Goal: Find specific page/section: Find specific page/section

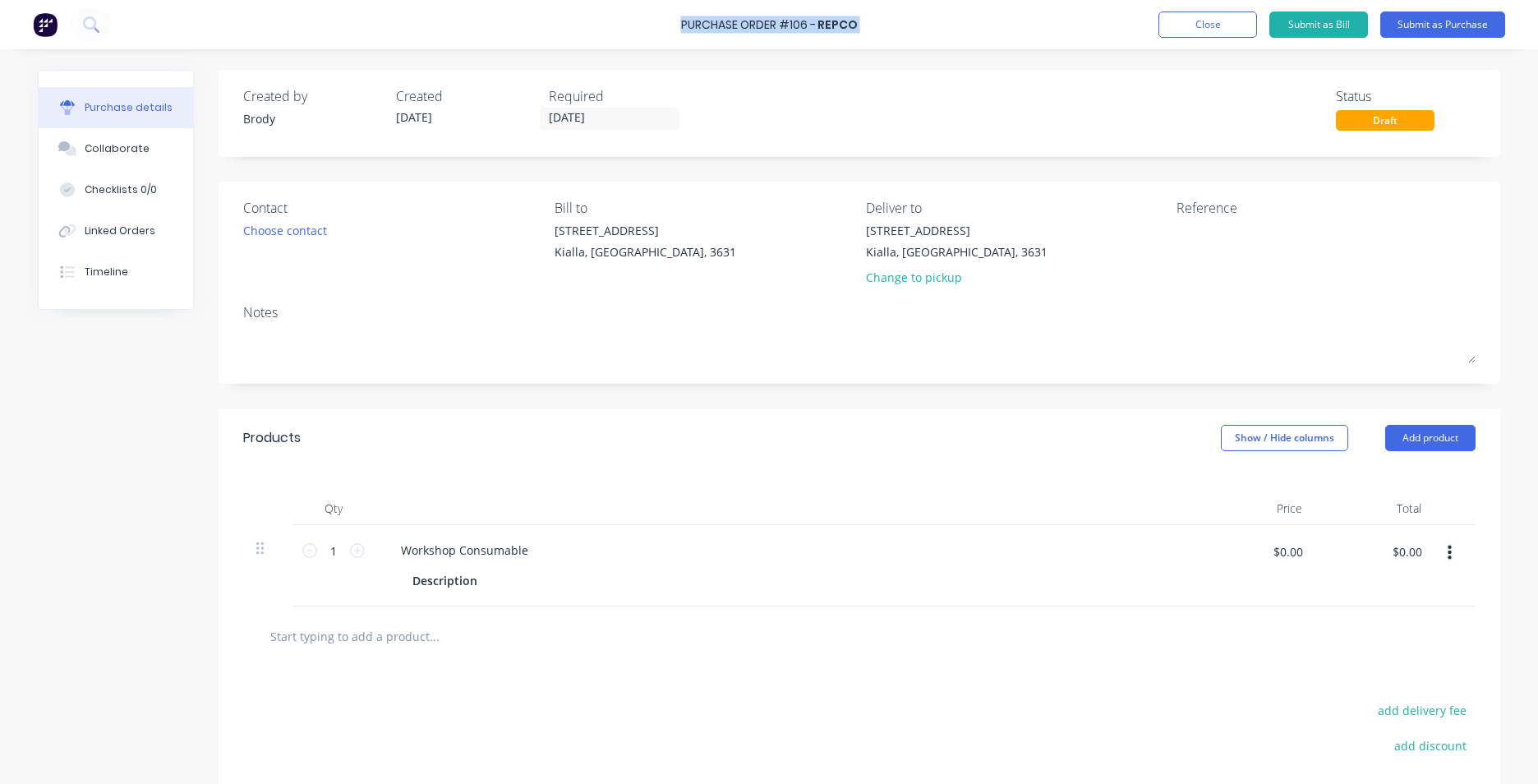
click at [51, 27] on img at bounding box center [45, 25] width 25 height 25
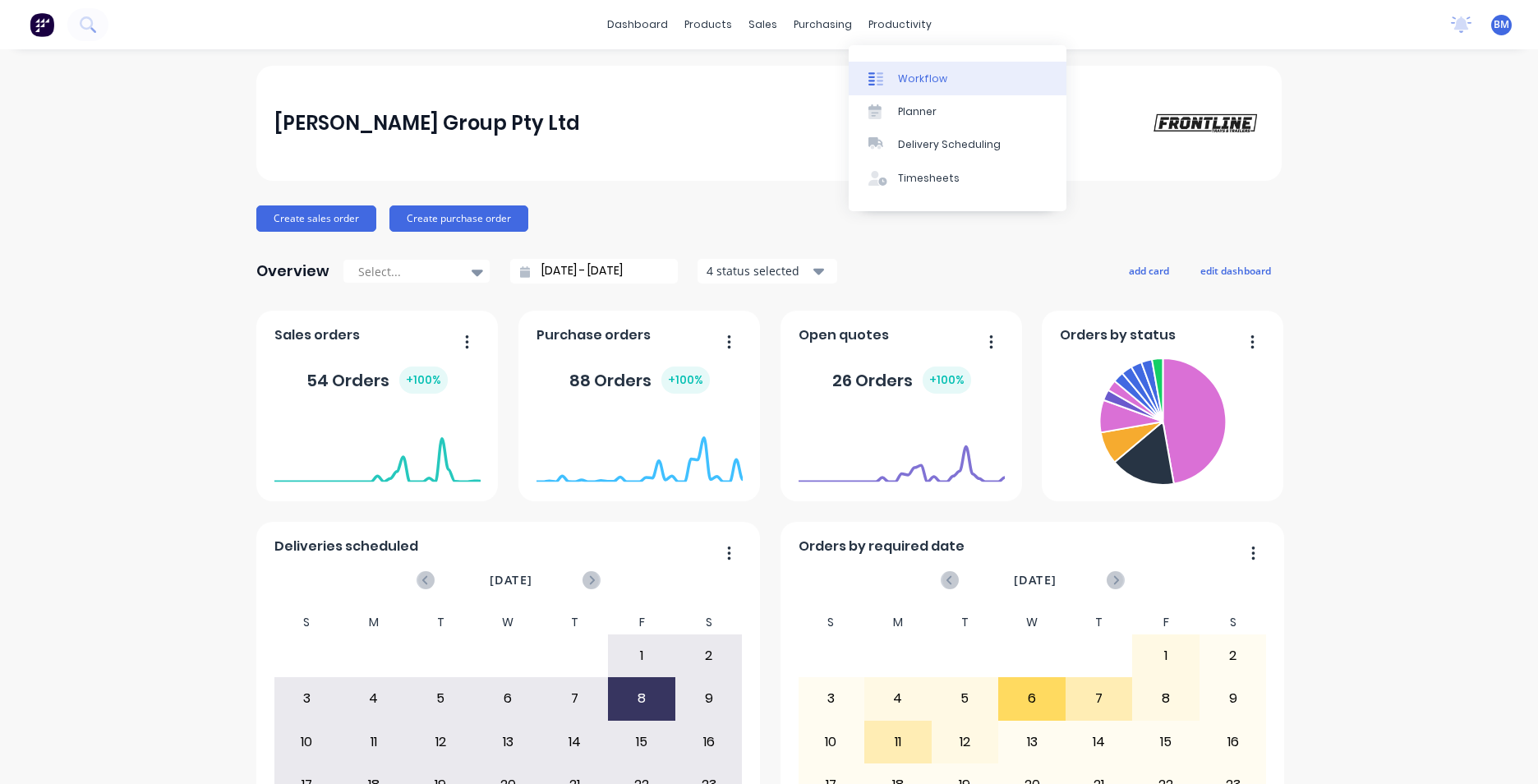
click at [904, 81] on div "Workflow" at bounding box center [923, 79] width 50 height 15
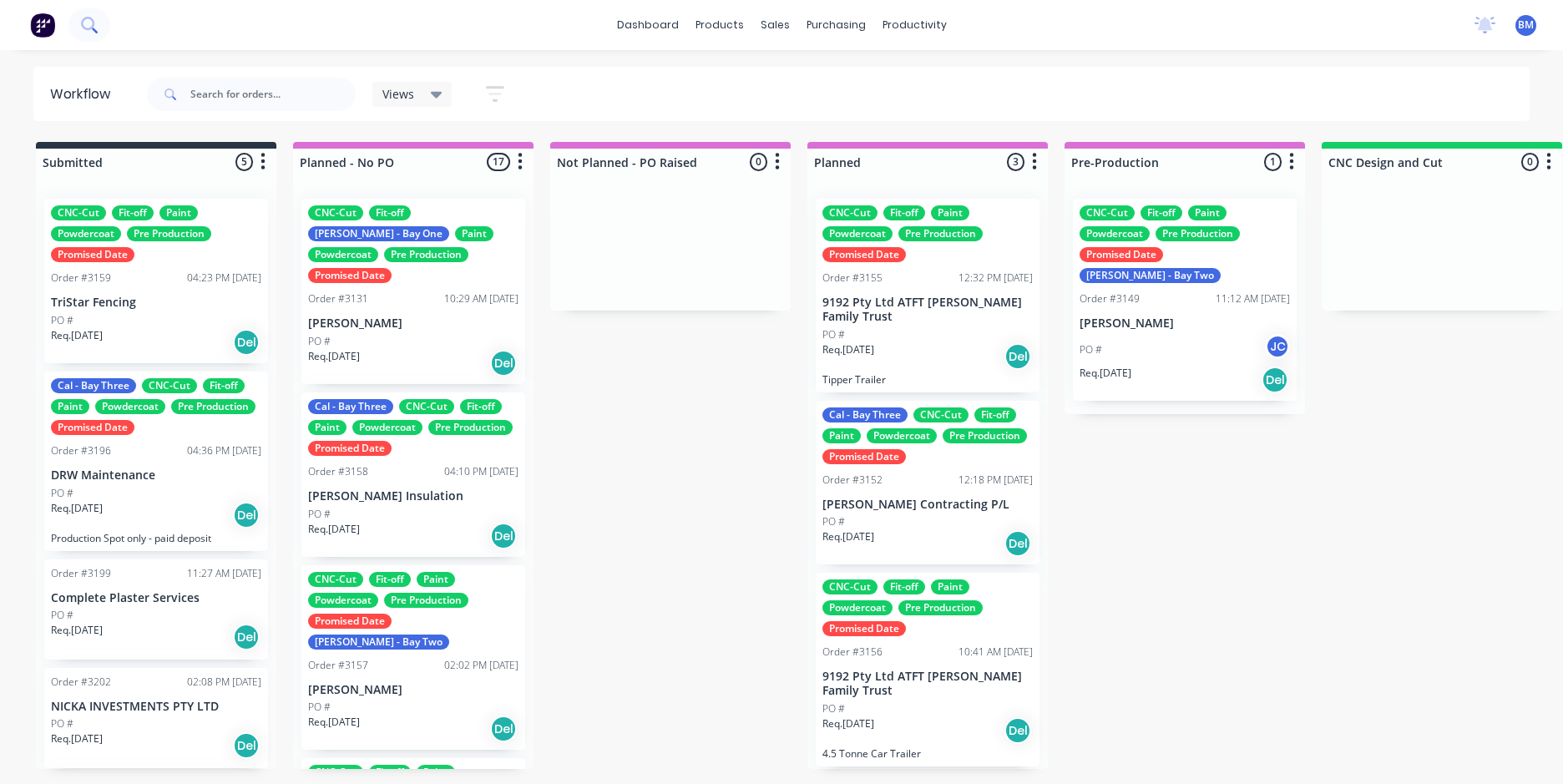
click at [85, 36] on button at bounding box center [89, 24] width 41 height 33
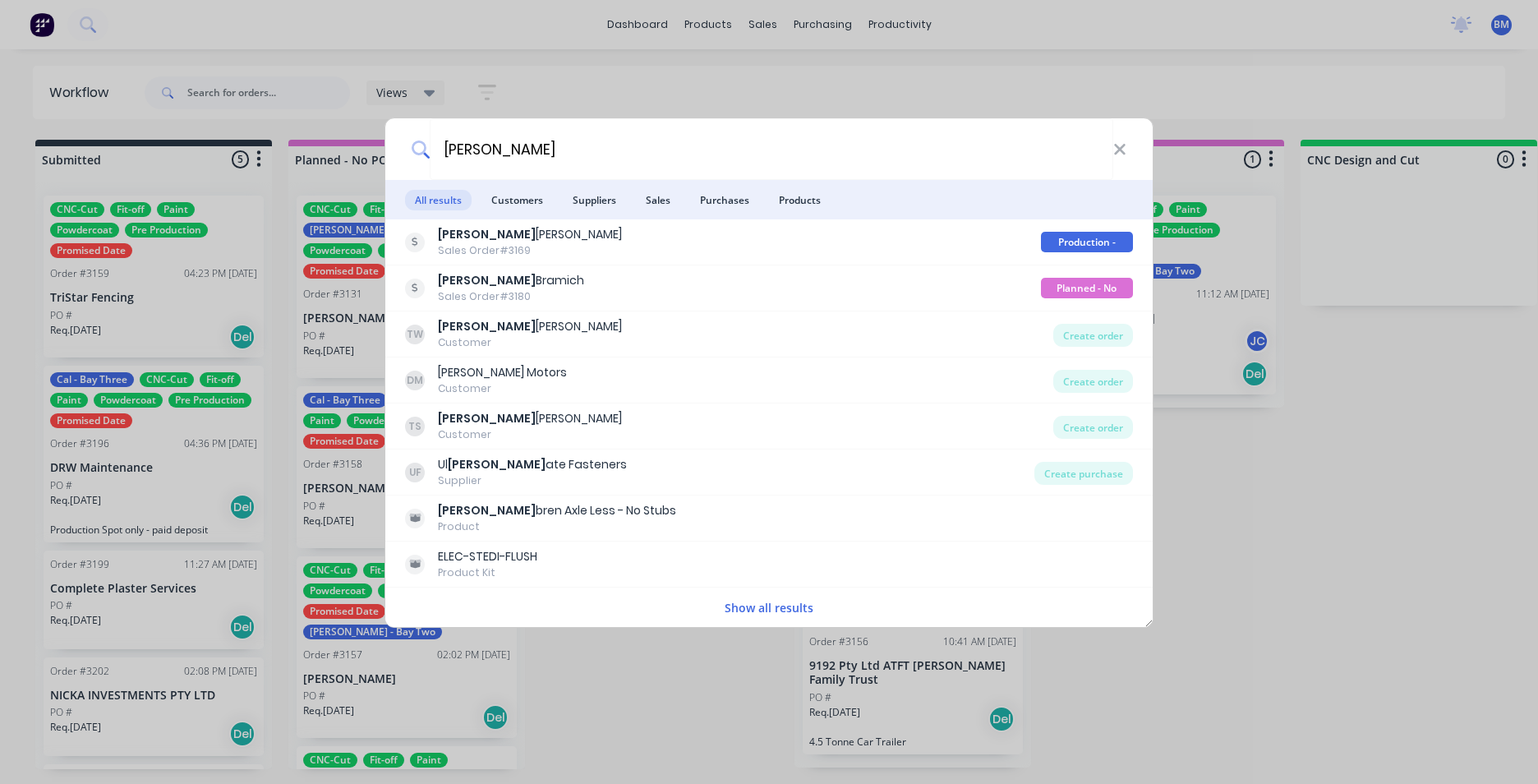
type input "TIM"
click at [653, 199] on span "Sales" at bounding box center [658, 200] width 44 height 20
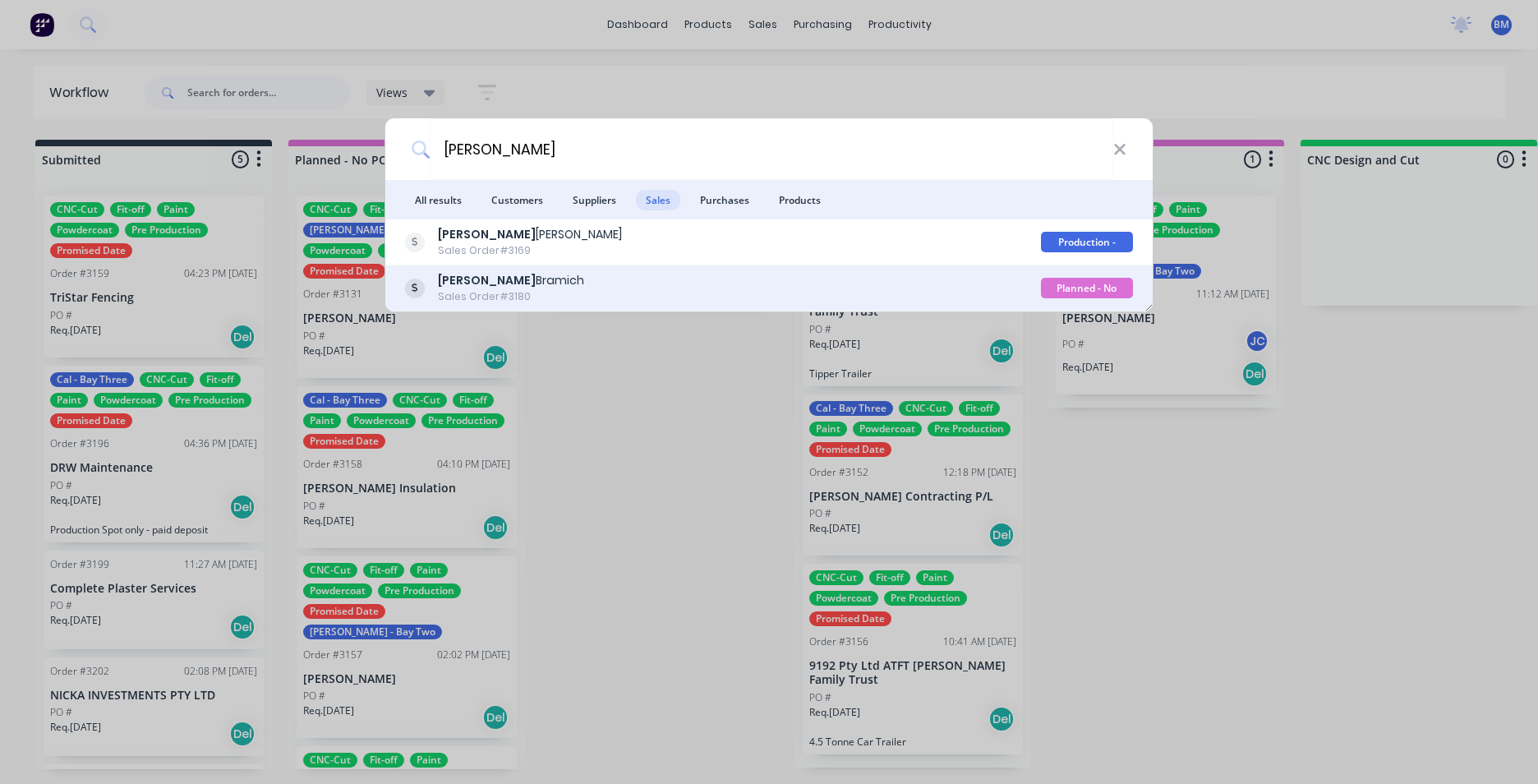
click at [593, 284] on div "Tim Bramich Sales Order #3180" at bounding box center [723, 288] width 636 height 32
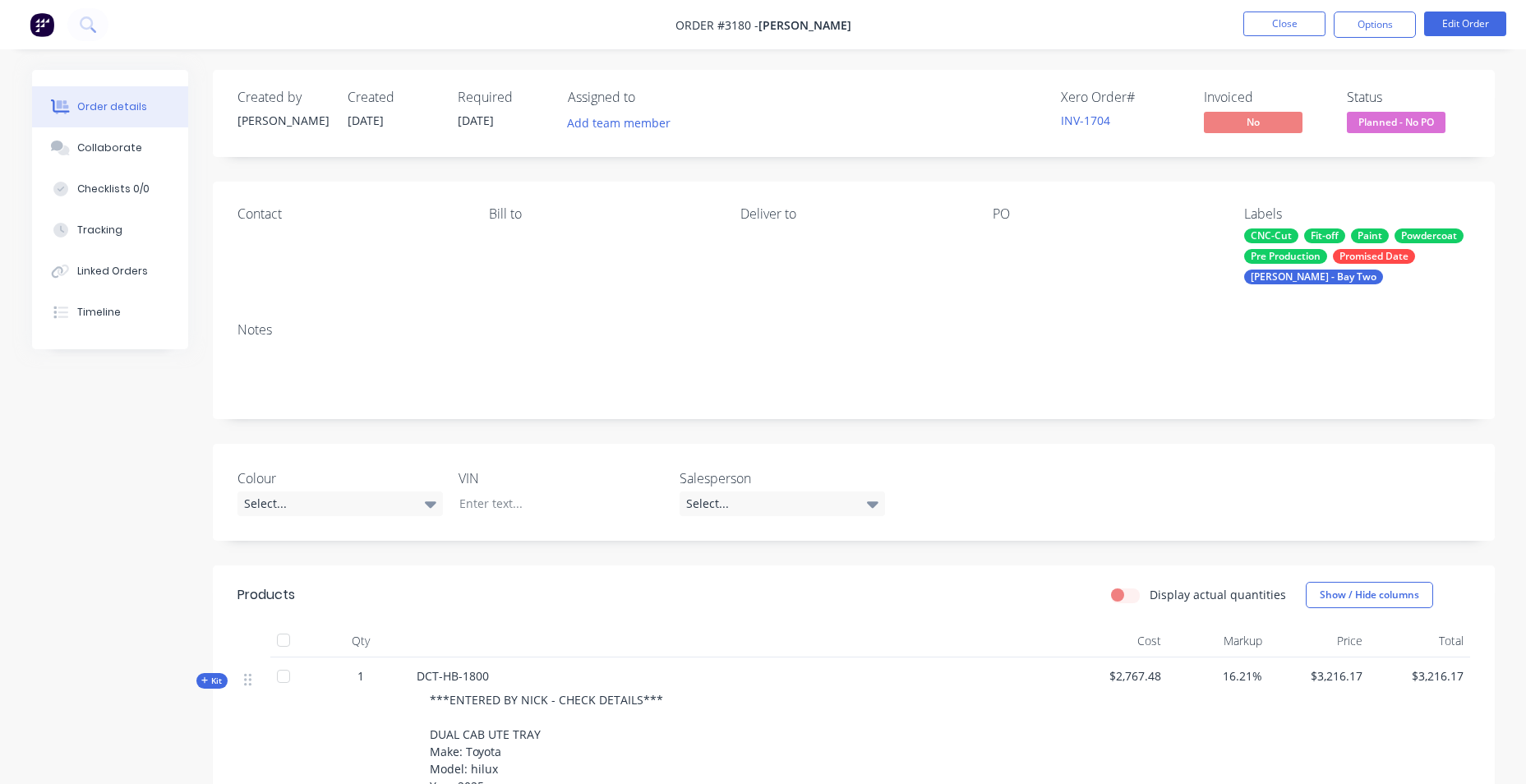
click at [48, 29] on img at bounding box center [42, 25] width 25 height 25
